Goal: Manage account settings

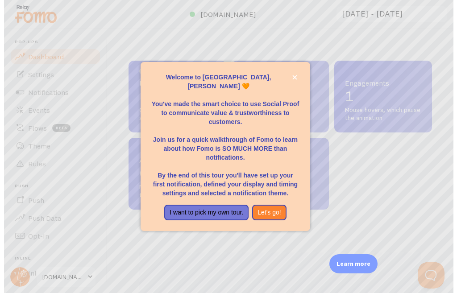
scroll to position [235, 304]
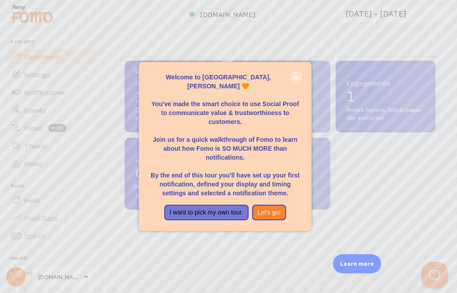
click at [298, 80] on icon "close," at bounding box center [296, 77] width 4 height 4
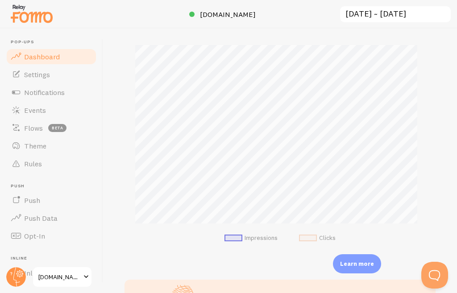
scroll to position [223, 0]
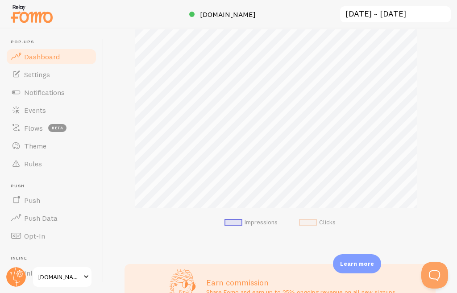
click at [77, 274] on span "[DOMAIN_NAME]" at bounding box center [59, 277] width 42 height 11
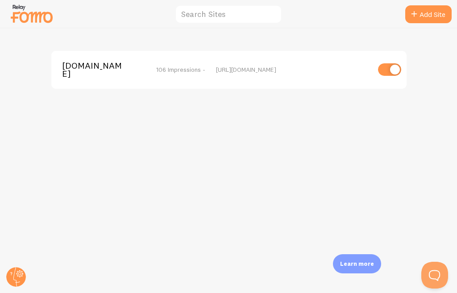
click at [383, 73] on input "checkbox" at bounding box center [389, 69] width 23 height 13
checkbox input "false"
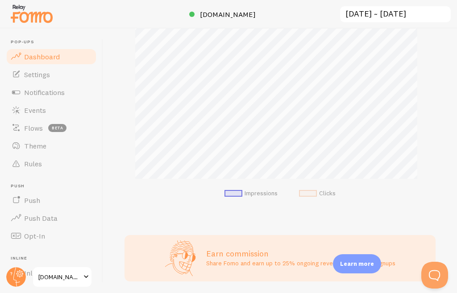
scroll to position [284, 0]
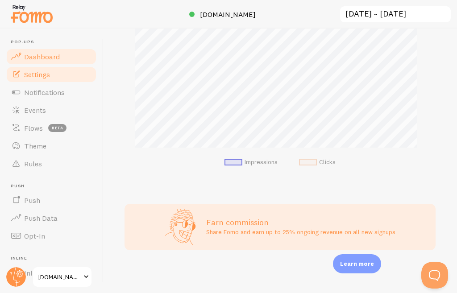
click at [72, 71] on link "Settings" at bounding box center [51, 75] width 92 height 18
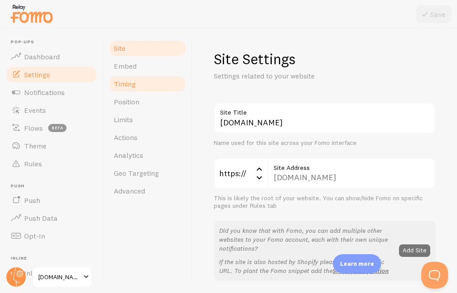
click at [132, 86] on span "Timing" at bounding box center [125, 84] width 22 height 9
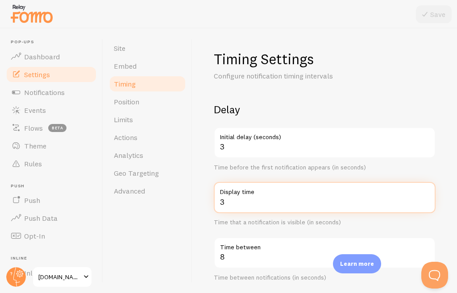
click at [419, 205] on input "3" at bounding box center [325, 197] width 222 height 31
click at [419, 205] on input "2" at bounding box center [325, 197] width 222 height 31
type input "1"
click at [419, 205] on input "1" at bounding box center [325, 197] width 222 height 31
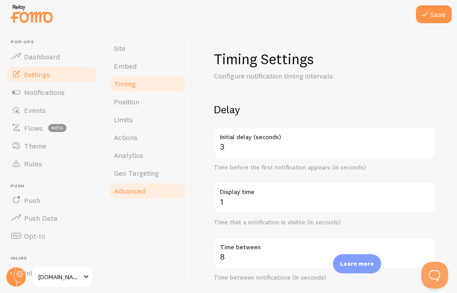
click at [137, 187] on span "Advanced" at bounding box center [129, 191] width 31 height 9
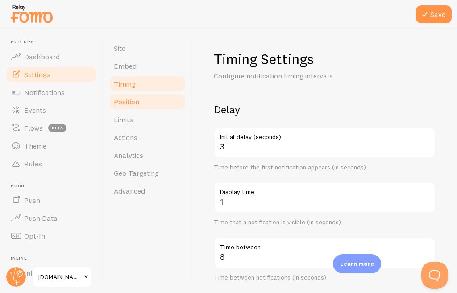
click at [134, 102] on span "Position" at bounding box center [126, 101] width 25 height 9
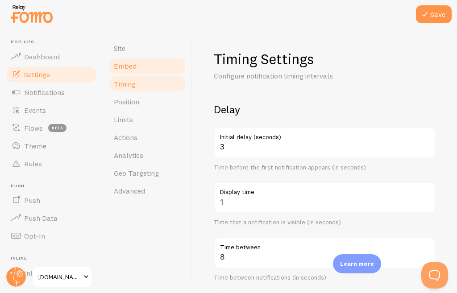
click at [152, 71] on link "Embed" at bounding box center [148, 66] width 78 height 18
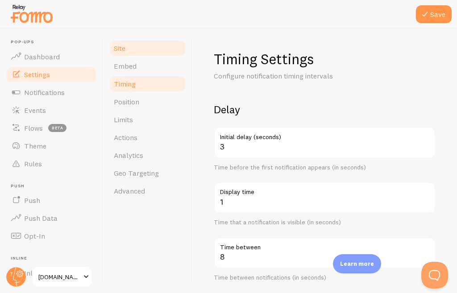
click at [115, 46] on span "Site" at bounding box center [120, 48] width 12 height 9
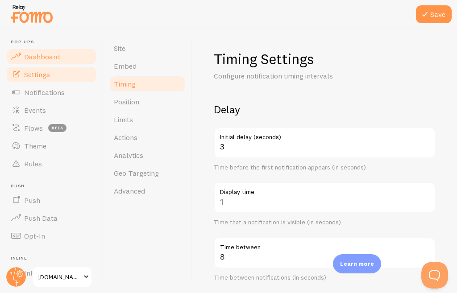
click at [53, 61] on span "Dashboard" at bounding box center [42, 56] width 36 height 9
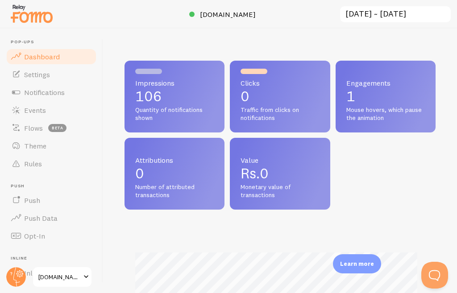
scroll to position [235, 304]
click at [85, 276] on span at bounding box center [86, 277] width 11 height 11
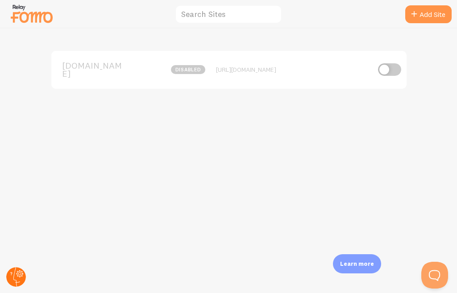
click at [16, 276] on circle at bounding box center [16, 278] width 20 height 20
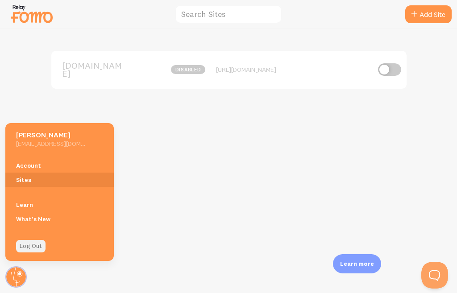
click at [30, 246] on link "Log Out" at bounding box center [30, 246] width 29 height 13
